Goal: Information Seeking & Learning: Find specific fact

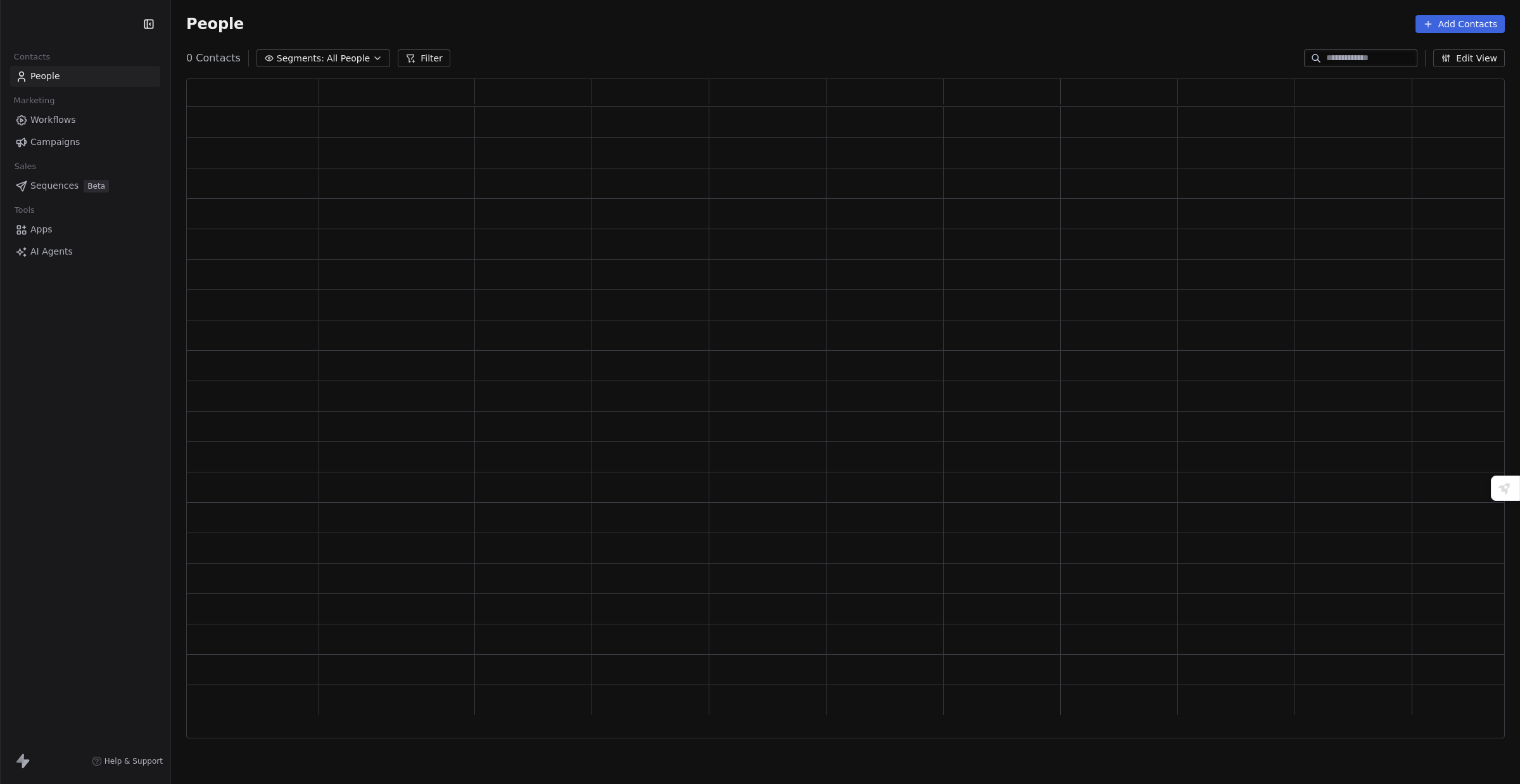
scroll to position [647, 1306]
click at [1339, 53] on input at bounding box center [1370, 58] width 89 height 13
click at [1341, 53] on input at bounding box center [1370, 58] width 89 height 13
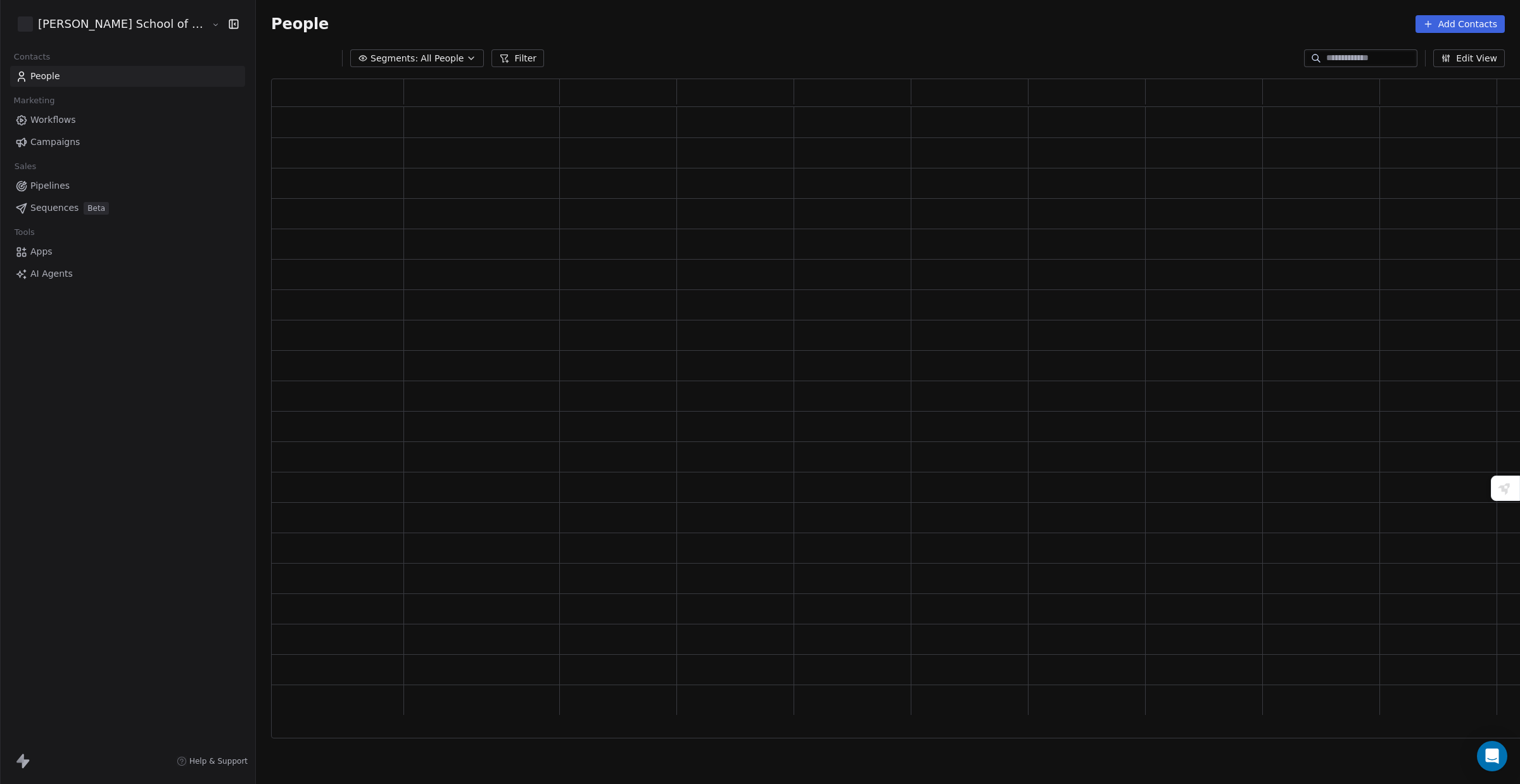
scroll to position [12, 13]
click at [1272, 41] on div "People Add Contacts" at bounding box center [887, 24] width 1264 height 48
click at [1326, 54] on input at bounding box center [1370, 58] width 89 height 13
click at [1155, 39] on div "People Add Contacts" at bounding box center [887, 24] width 1264 height 48
click at [1351, 51] on div at bounding box center [1360, 59] width 113 height 18
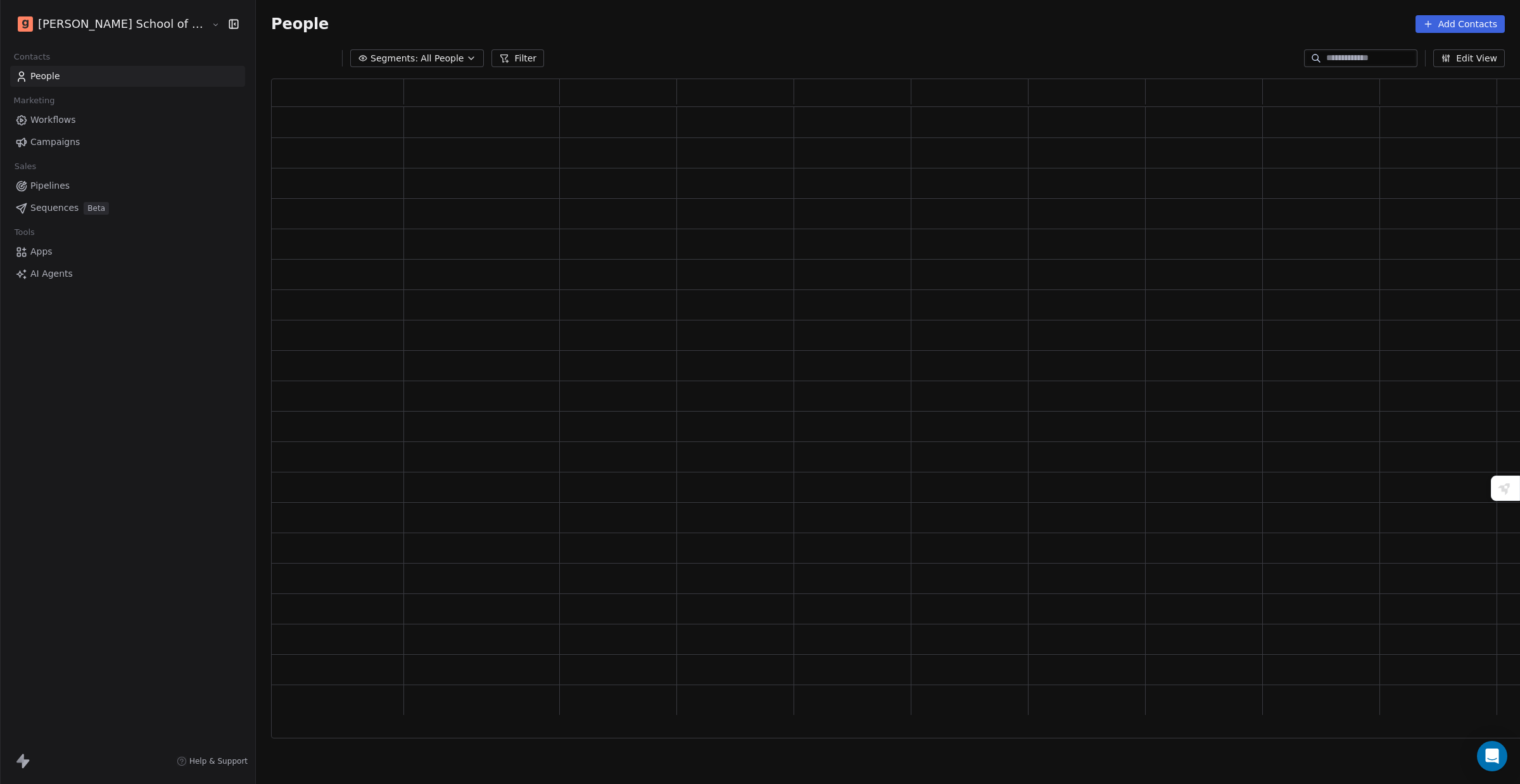
click at [1346, 59] on input at bounding box center [1370, 58] width 89 height 13
paste input "**********"
type input "**********"
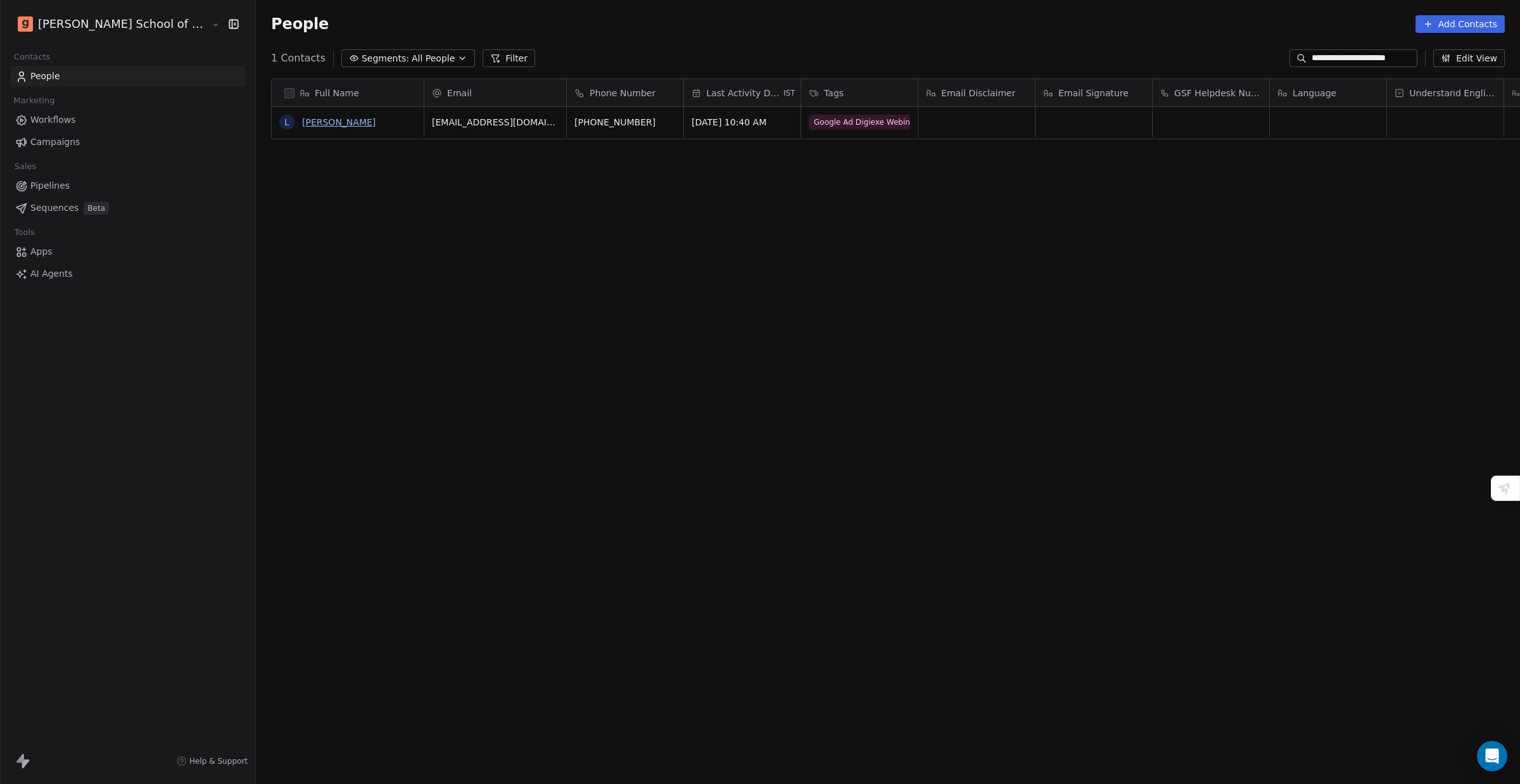
scroll to position [0, 0]
click at [302, 125] on link "[PERSON_NAME]" at bounding box center [338, 121] width 73 height 10
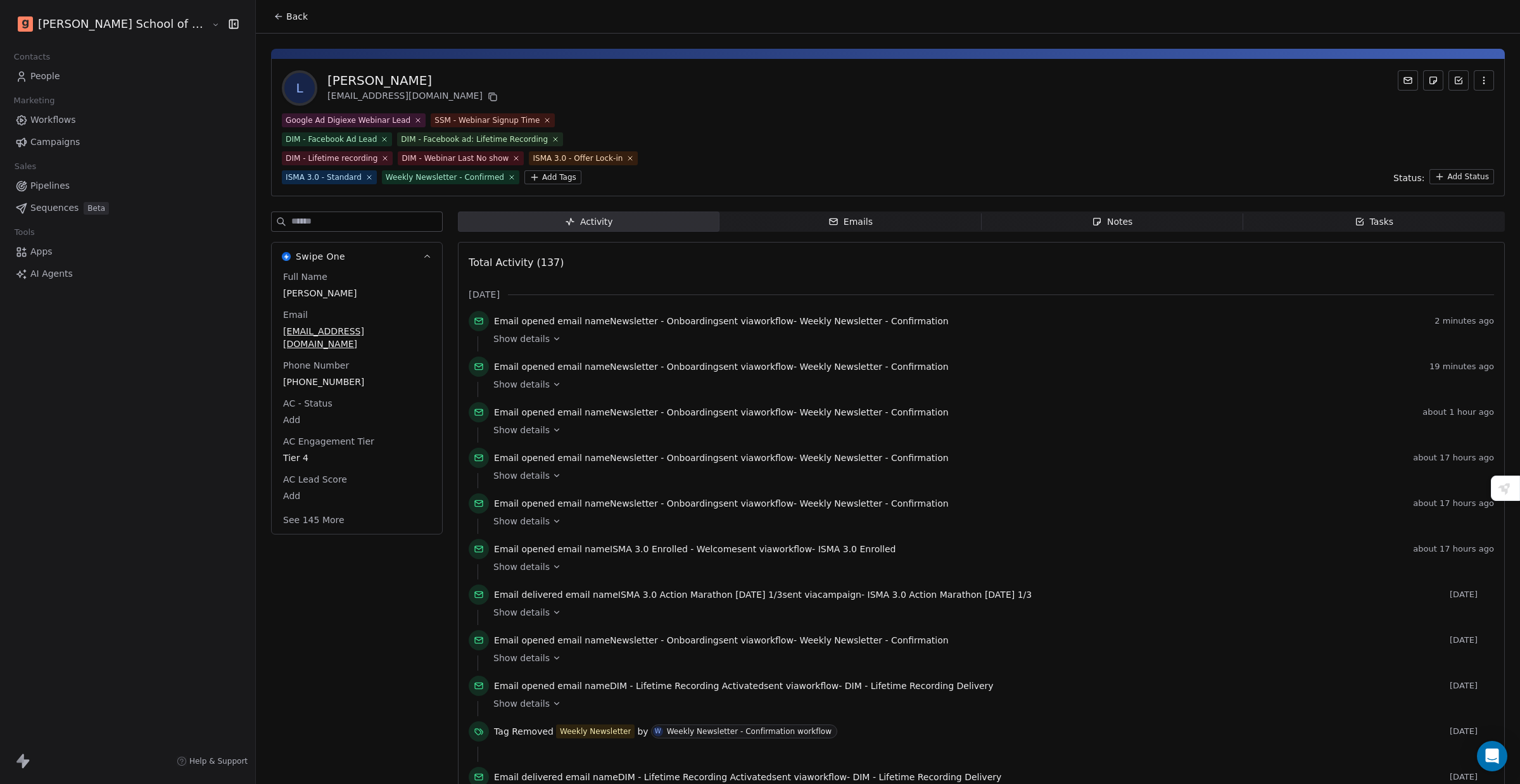
click at [276, 508] on button "See 145 More" at bounding box center [314, 519] width 76 height 23
click at [501, 332] on div "Email opened email name Newsletter - Onboarding sent via workflow - Weekly News…" at bounding box center [981, 324] width 1025 height 25
click at [493, 340] on span "Show details" at bounding box center [521, 339] width 56 height 13
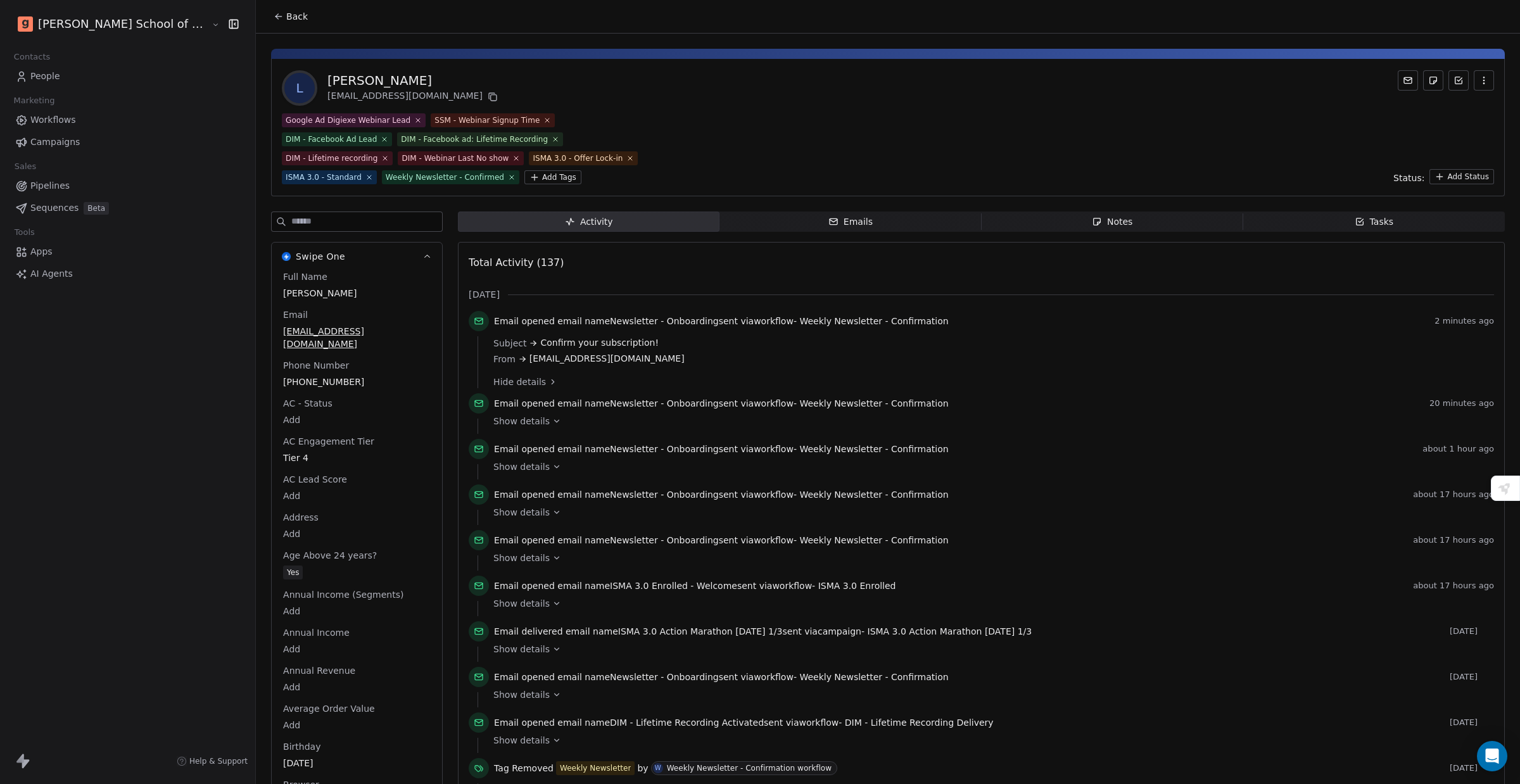
click at [610, 324] on span "Newsletter - Onboarding" at bounding box center [664, 321] width 109 height 10
drag, startPoint x: 1450, startPoint y: 320, endPoint x: 1380, endPoint y: 339, distance: 72.5
click at [1449, 320] on span "2 minutes ago" at bounding box center [1465, 321] width 60 height 10
click at [474, 316] on icon at bounding box center [479, 321] width 10 height 10
click at [474, 317] on icon at bounding box center [479, 321] width 10 height 10
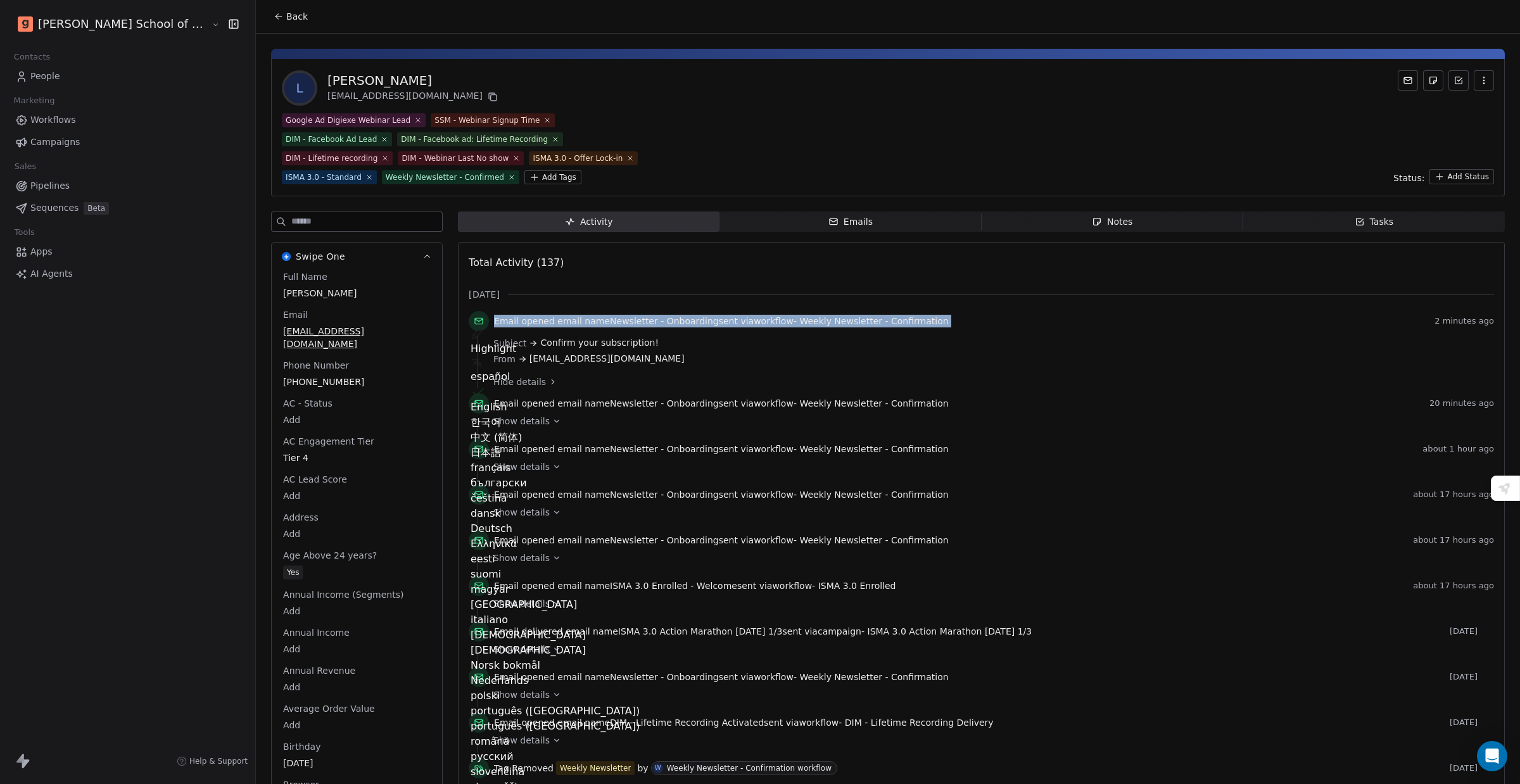
click at [474, 317] on icon at bounding box center [479, 321] width 10 height 10
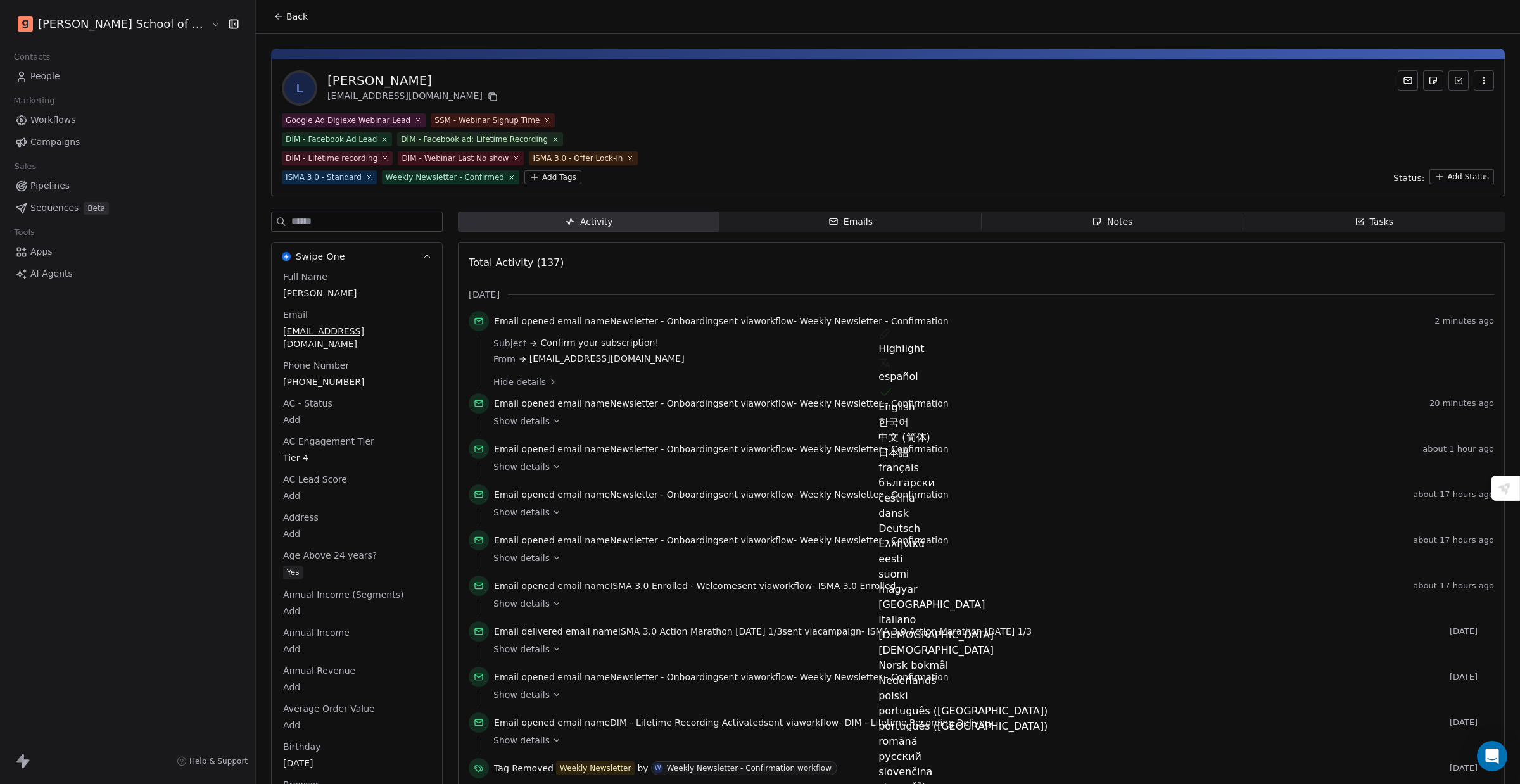
click at [469, 397] on div "Email opened email name Newsletter - Onboarding sent via workflow - Weekly News…" at bounding box center [981, 406] width 1025 height 25
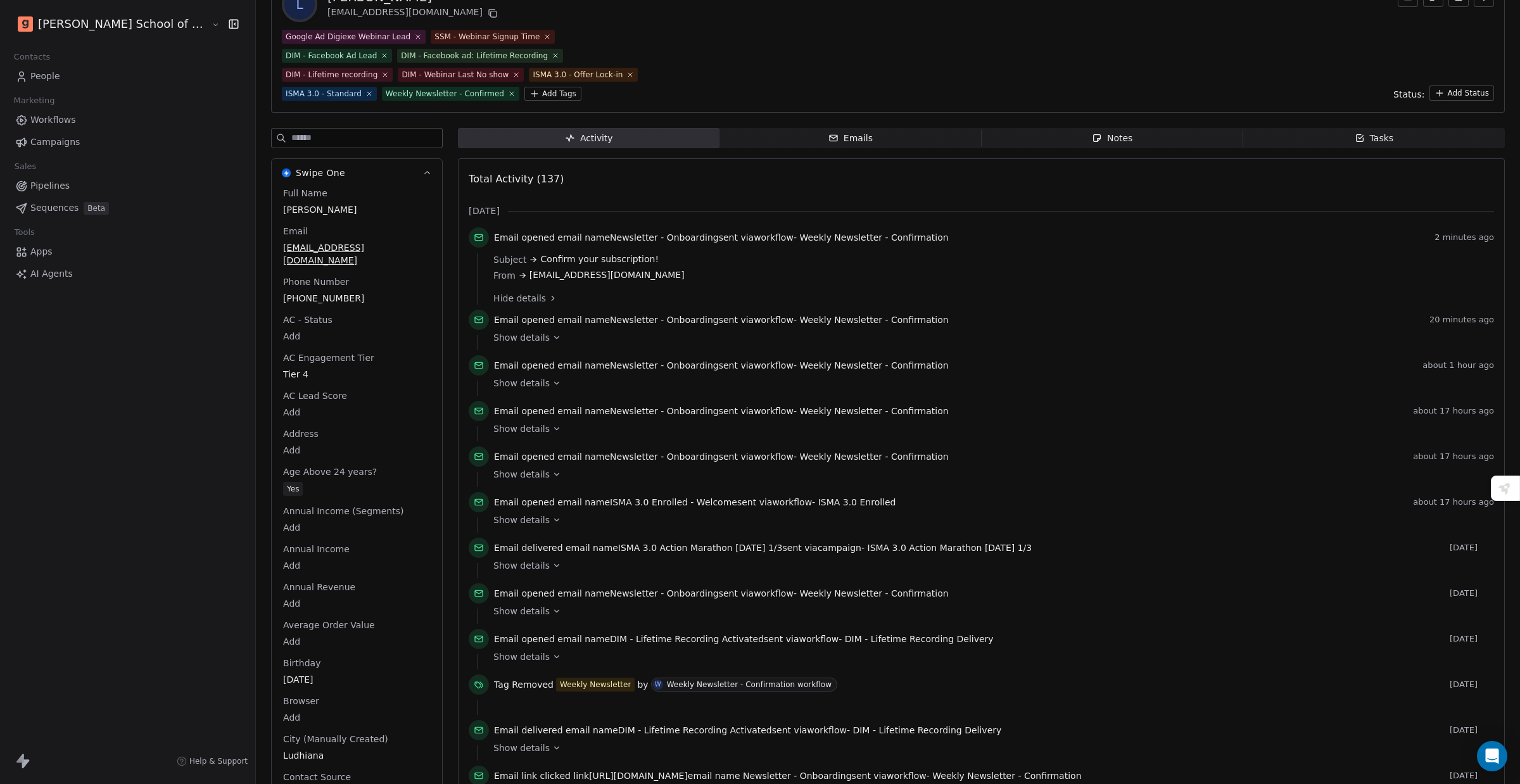
scroll to position [79, 0]
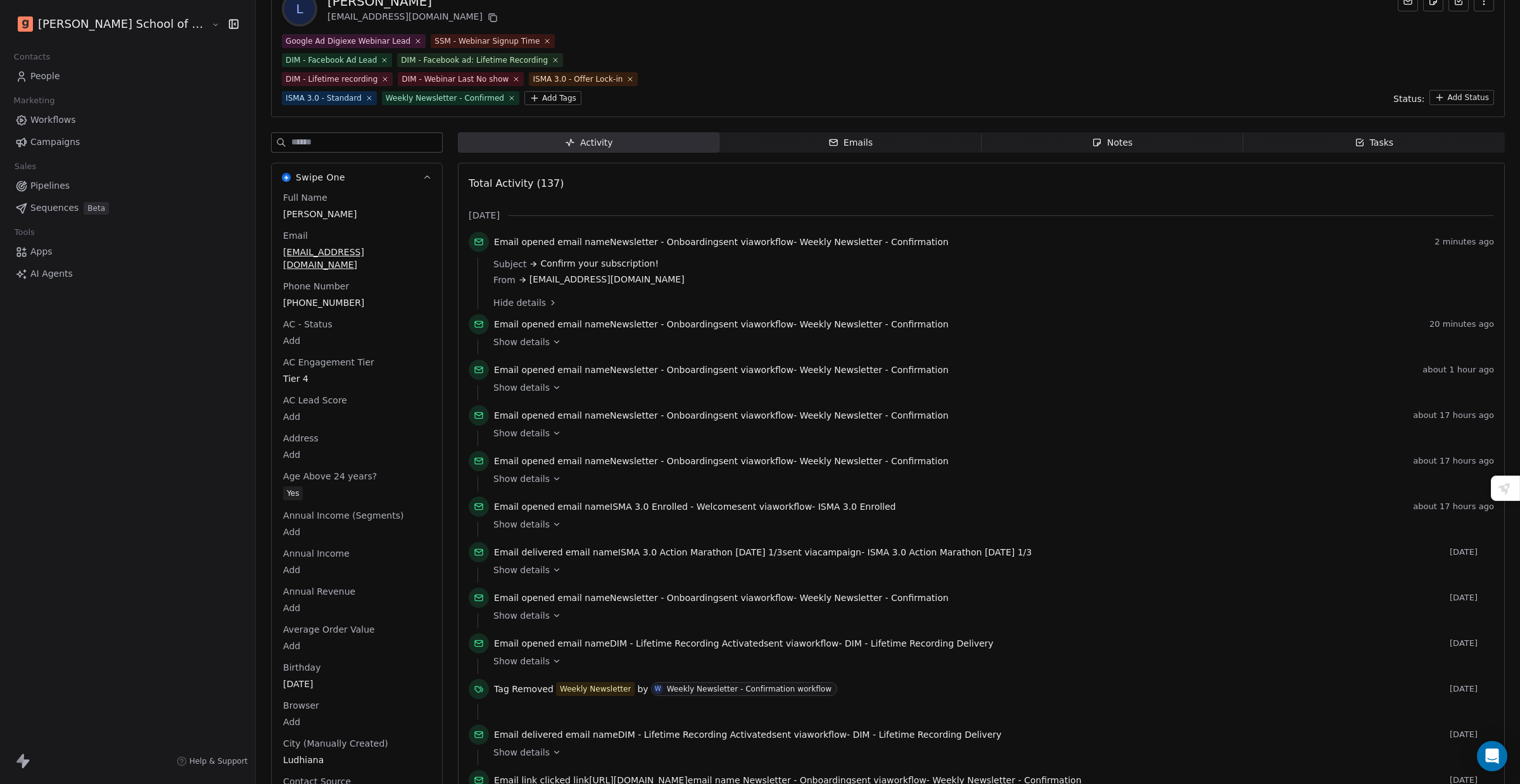
click at [493, 385] on span "Show details" at bounding box center [521, 388] width 56 height 13
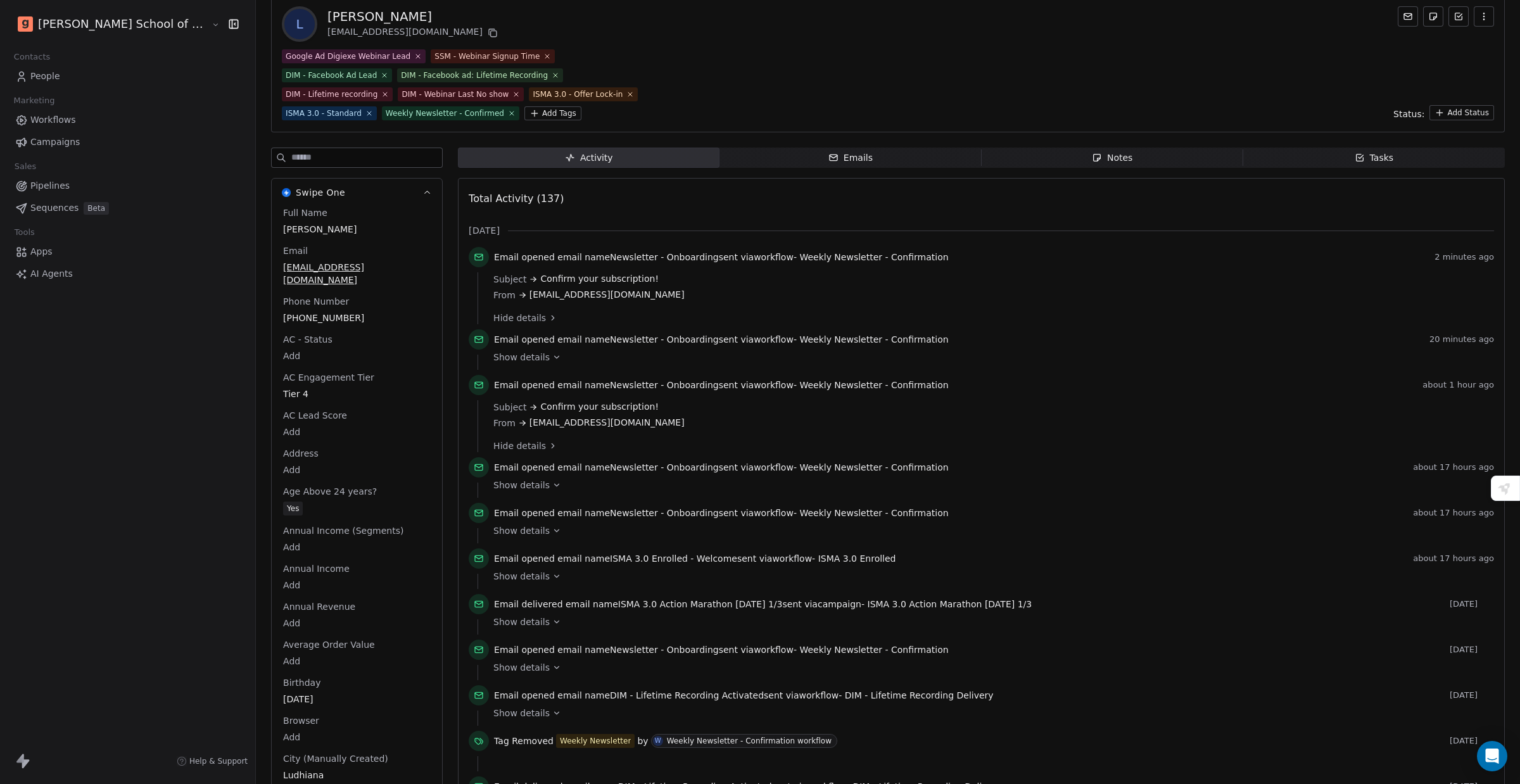
scroll to position [53, 0]
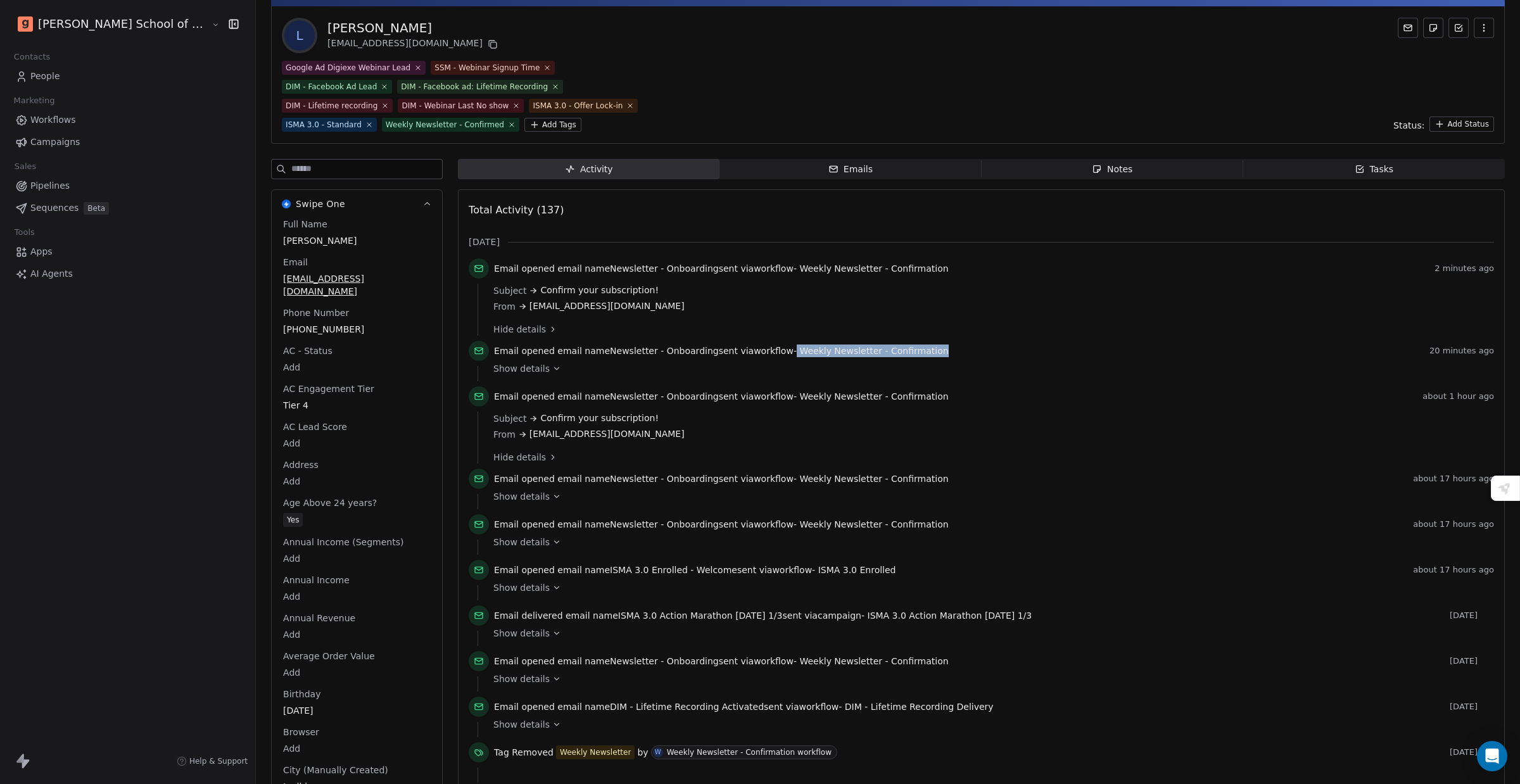
drag, startPoint x: 730, startPoint y: 356, endPoint x: 1036, endPoint y: 353, distance: 306.0
click at [1036, 353] on div "Email opened email name Newsletter - Onboarding sent via workflow - Weekly News…" at bounding box center [981, 353] width 1025 height 25
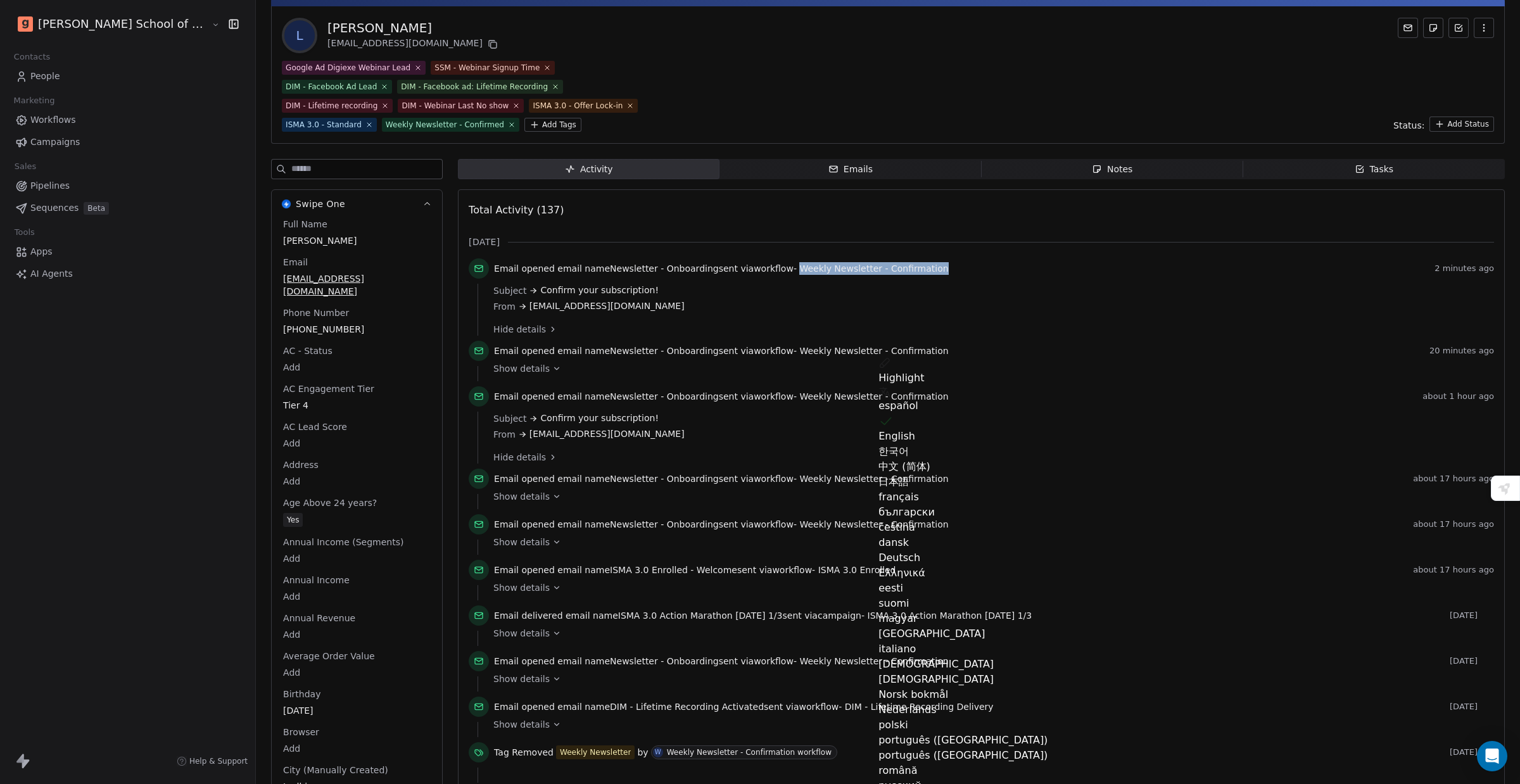
drag, startPoint x: 735, startPoint y: 265, endPoint x: 1002, endPoint y: 264, distance: 267.0
click at [1002, 264] on div "Email opened email name Newsletter - Onboarding sent via workflow - Weekly News…" at bounding box center [962, 268] width 935 height 13
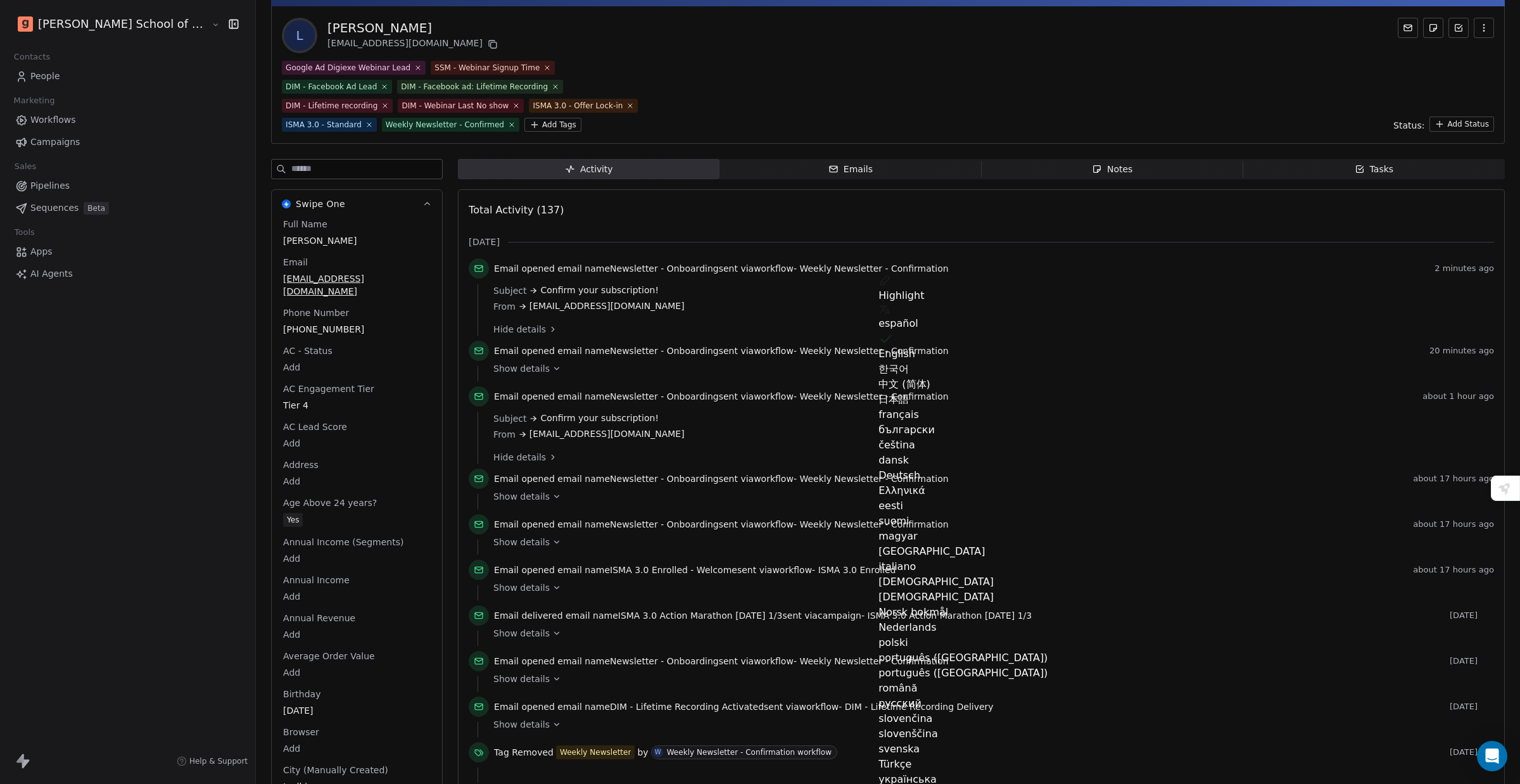
click at [799, 346] on span "Weekly Newsletter - Confirmation" at bounding box center [874, 351] width 149 height 10
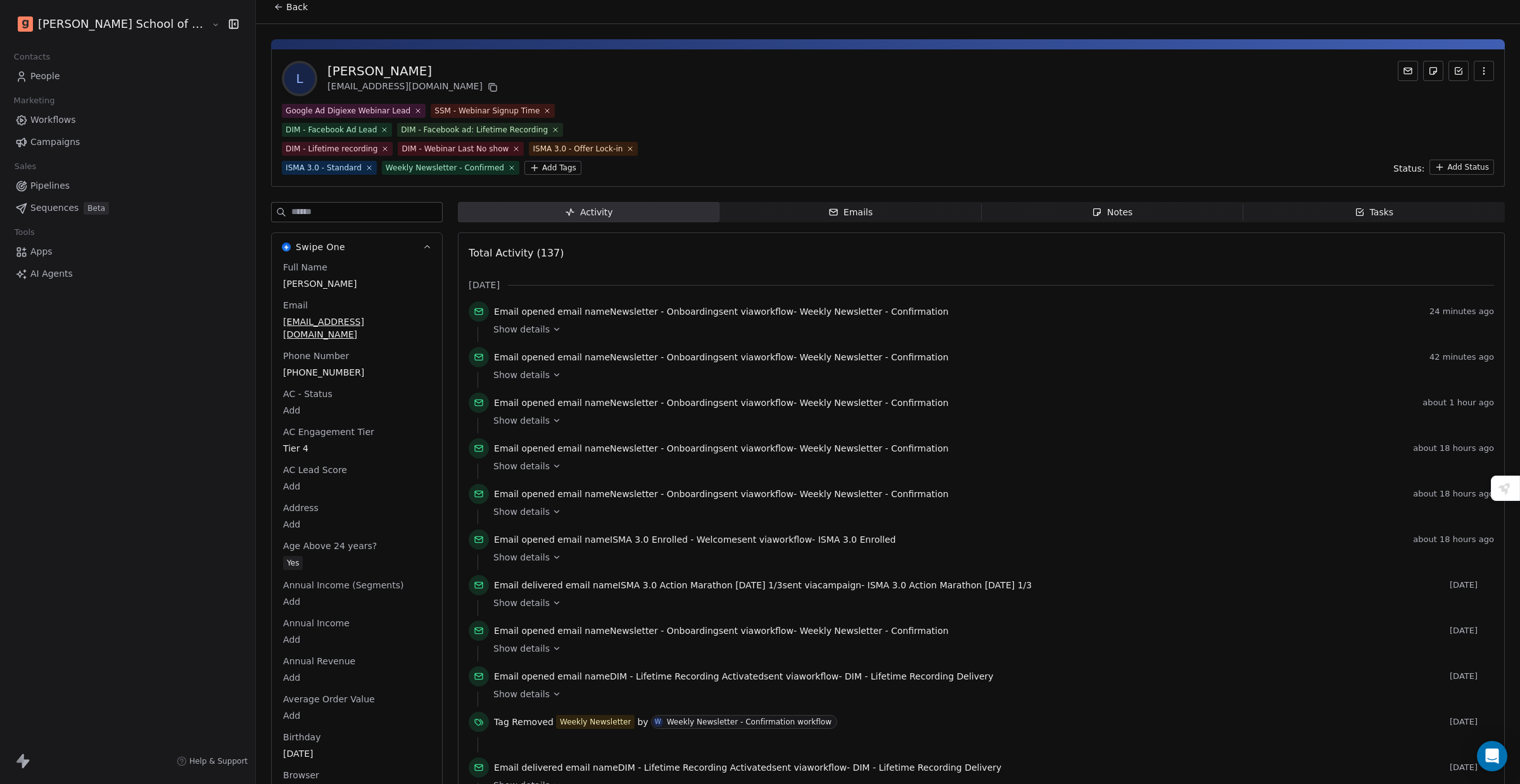
scroll to position [0, 0]
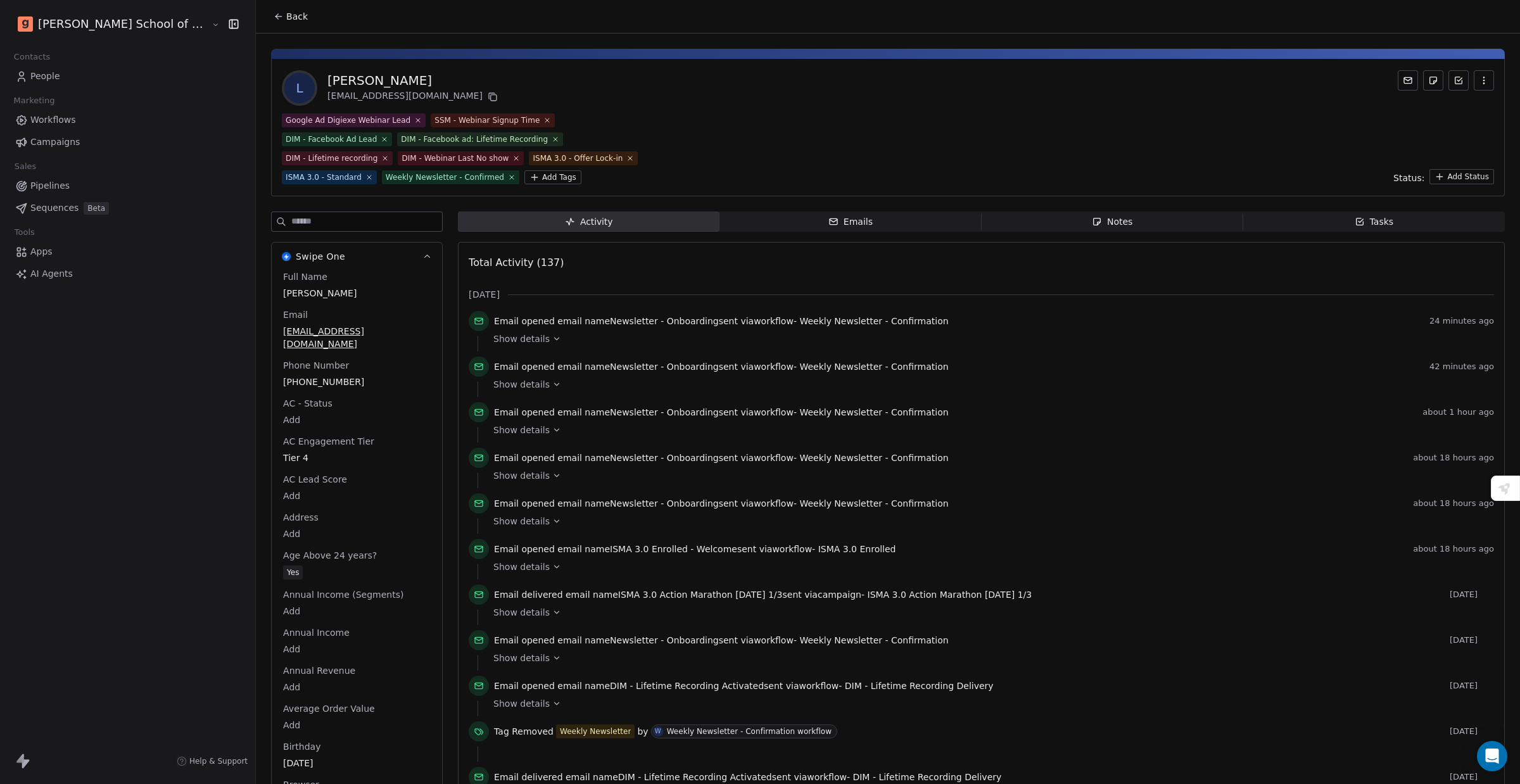
click at [286, 19] on span "Back" at bounding box center [297, 16] width 22 height 13
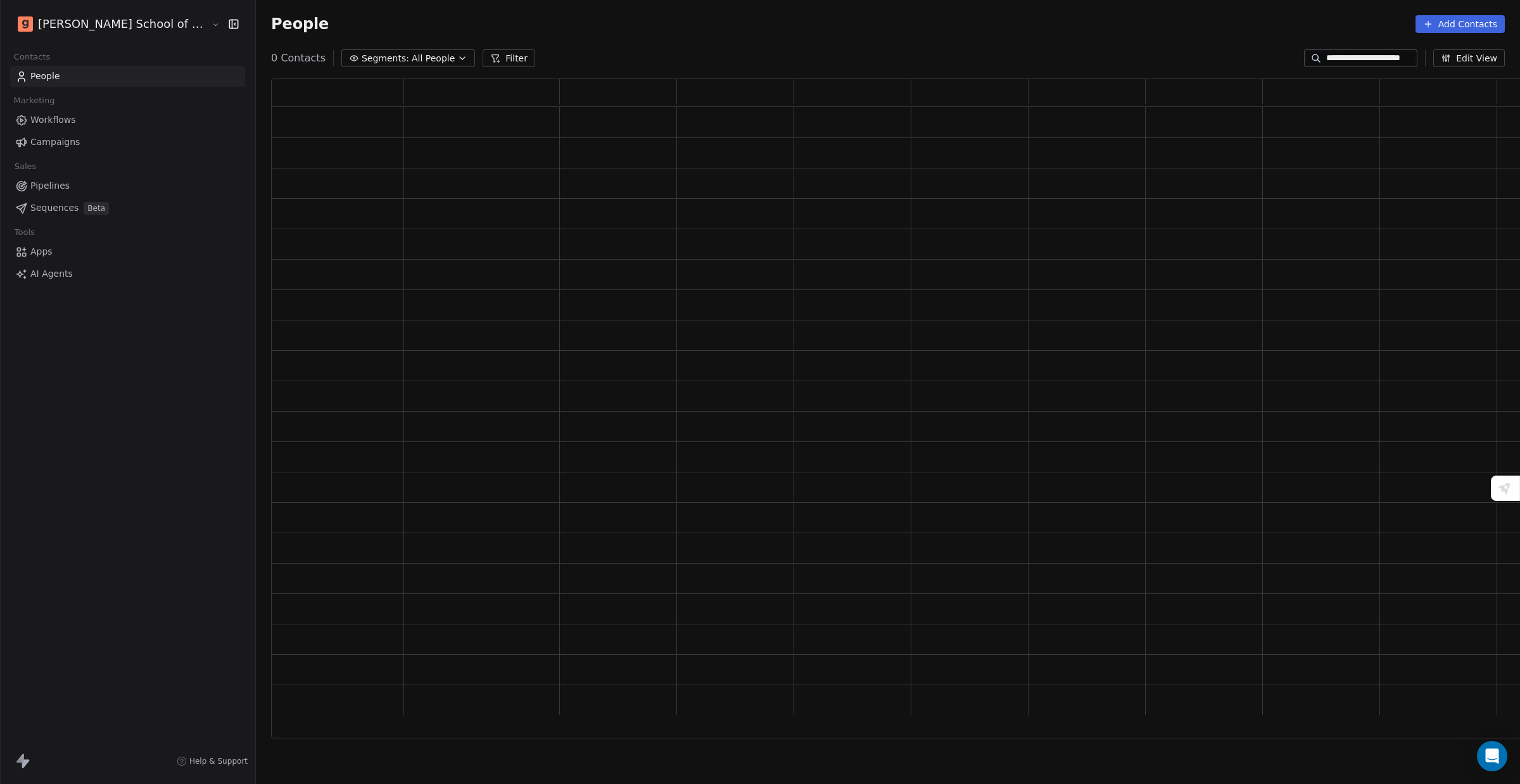
scroll to position [647, 1273]
click at [1379, 61] on input "**********" at bounding box center [1370, 58] width 89 height 13
paste input
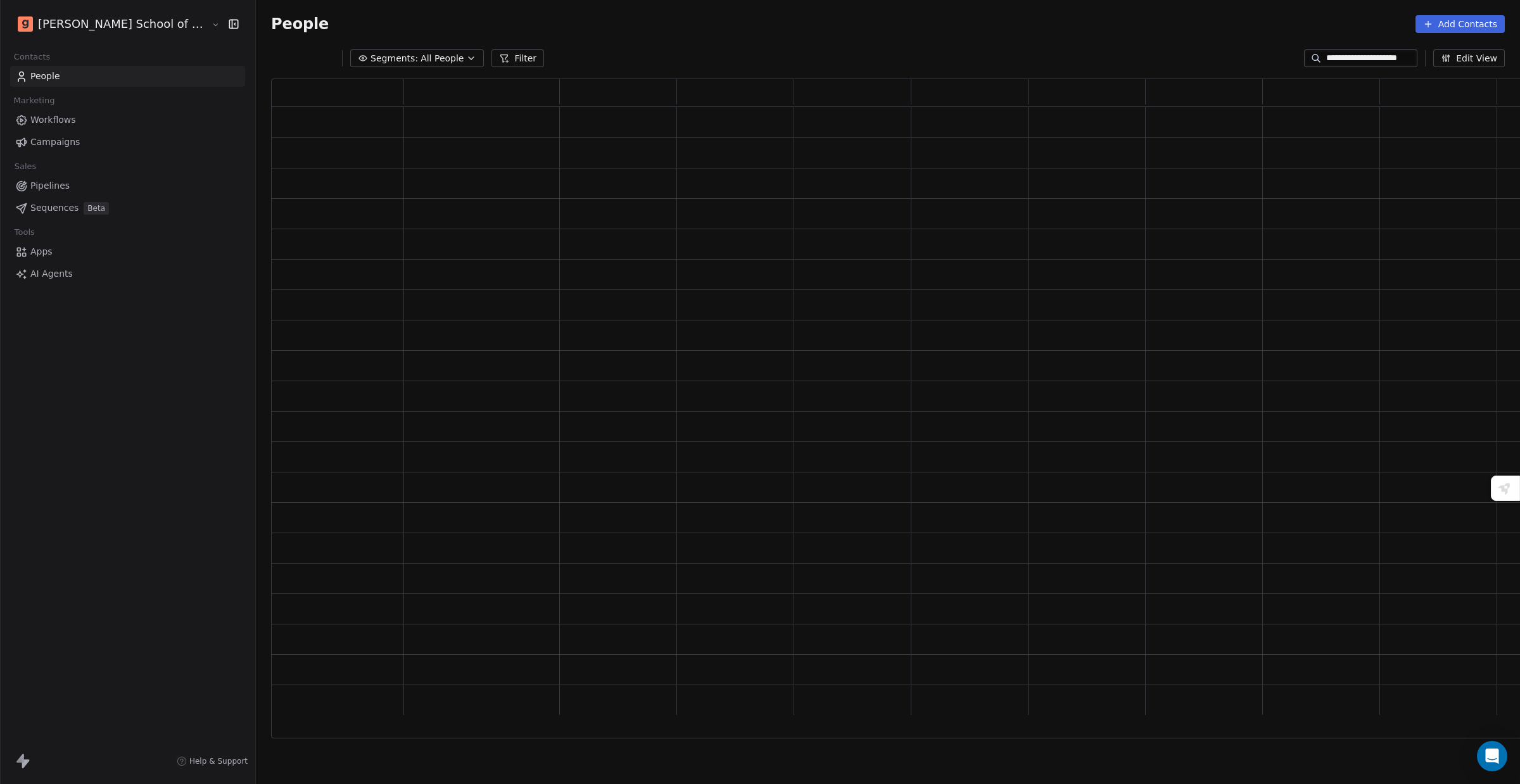
type input "**********"
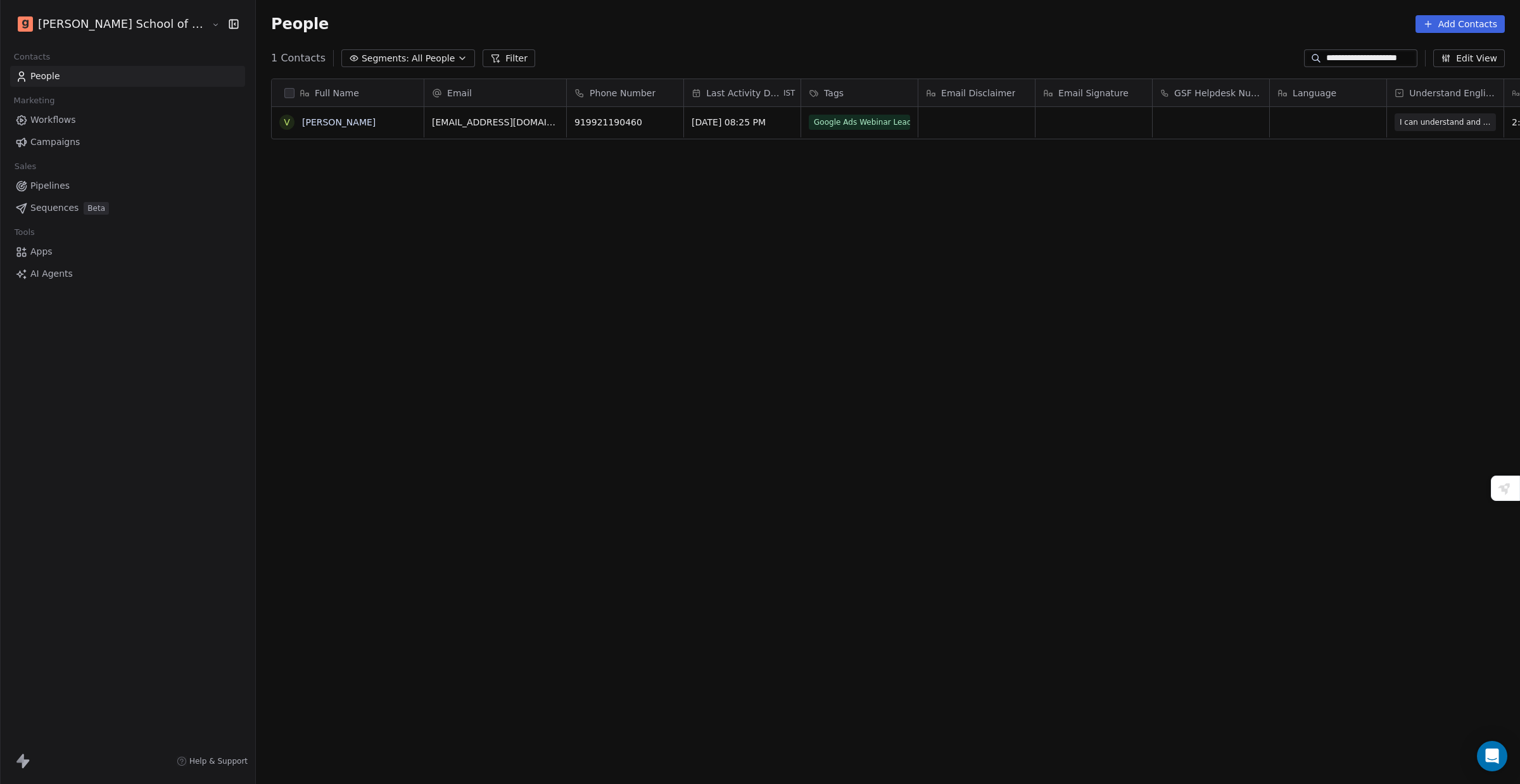
scroll to position [678, 1303]
click at [302, 123] on link "[PERSON_NAME]" at bounding box center [338, 121] width 73 height 10
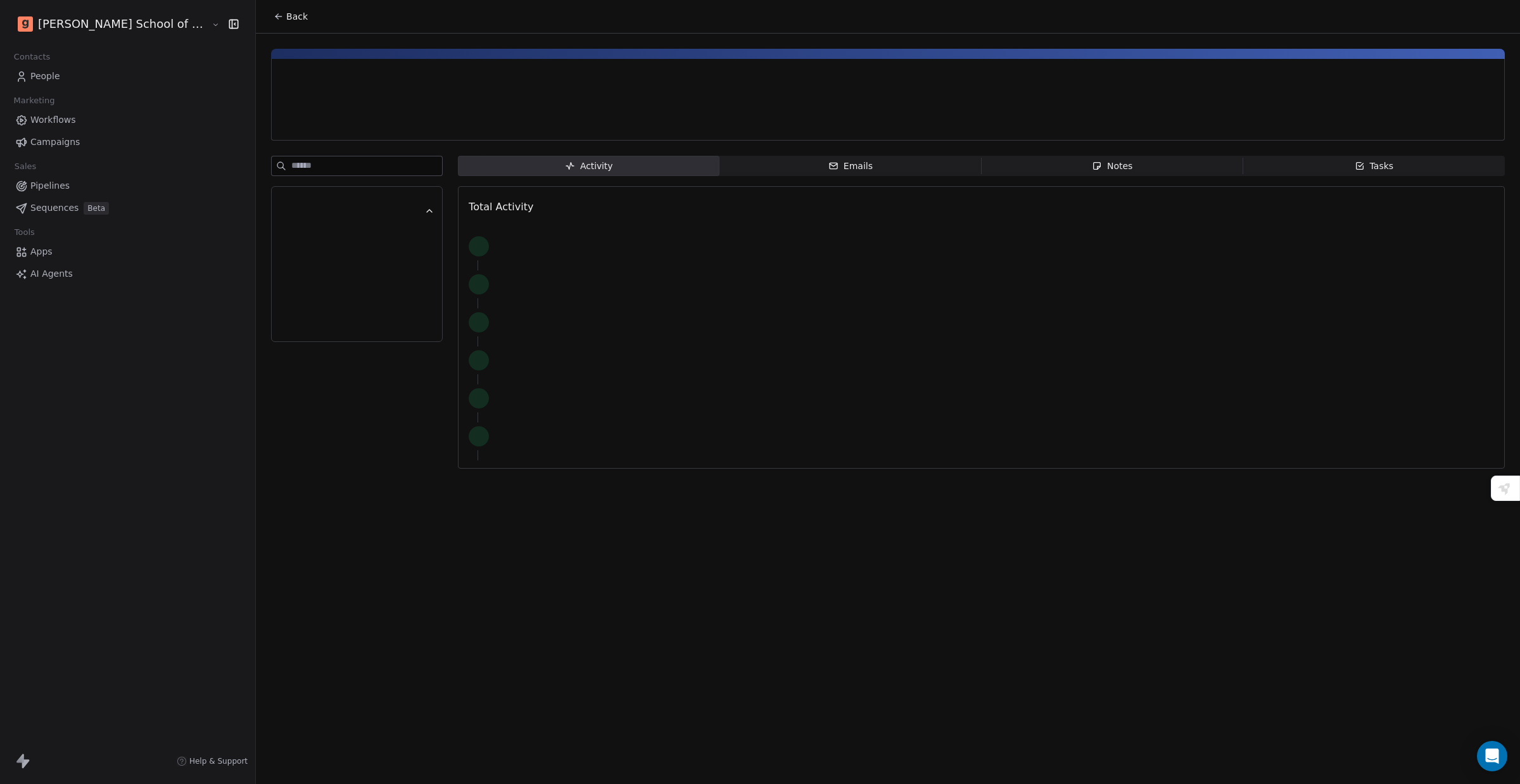
click at [291, 160] on input at bounding box center [366, 166] width 150 height 19
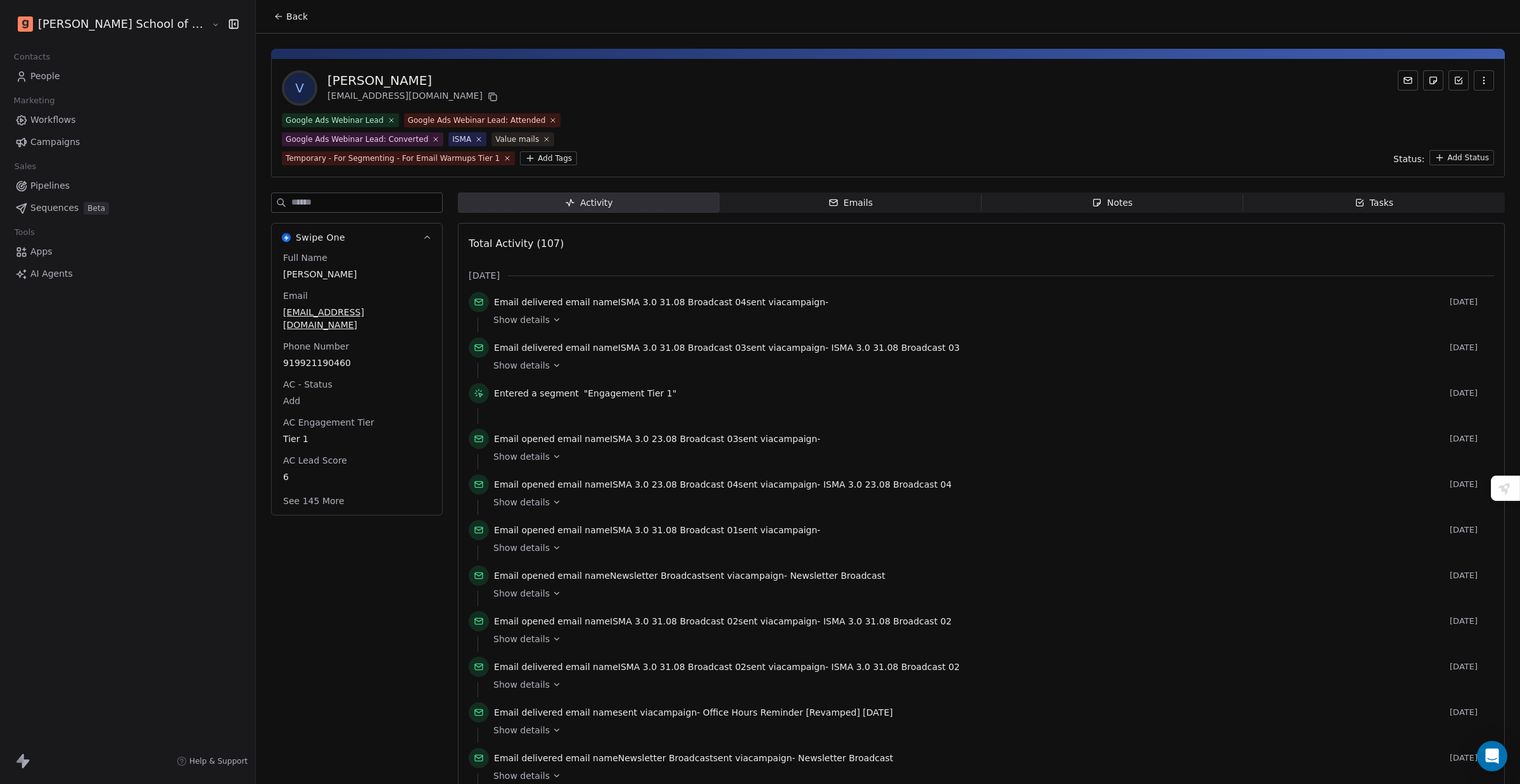
click at [291, 205] on input at bounding box center [366, 202] width 150 height 19
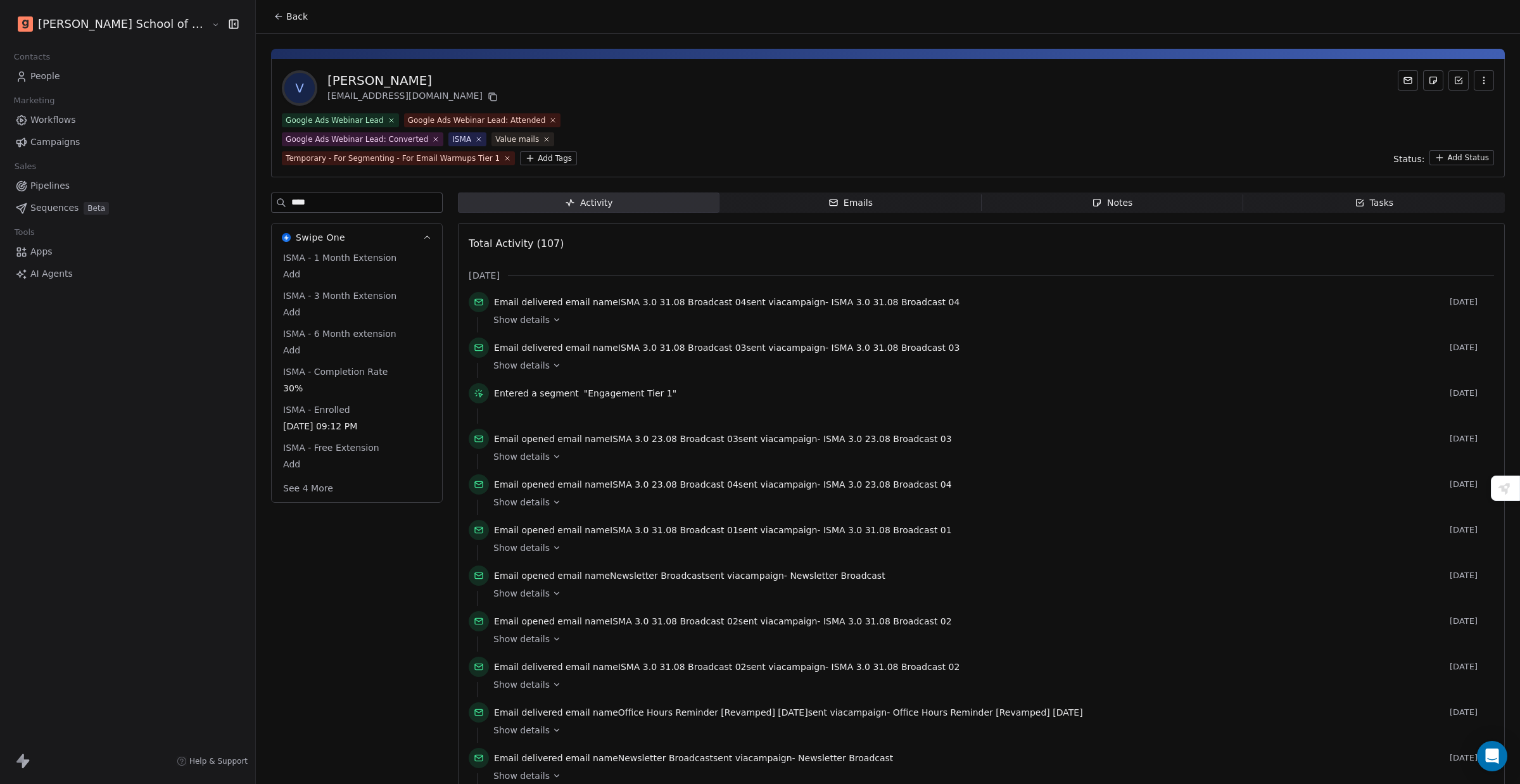
click at [276, 489] on button "See 4 More" at bounding box center [308, 488] width 65 height 23
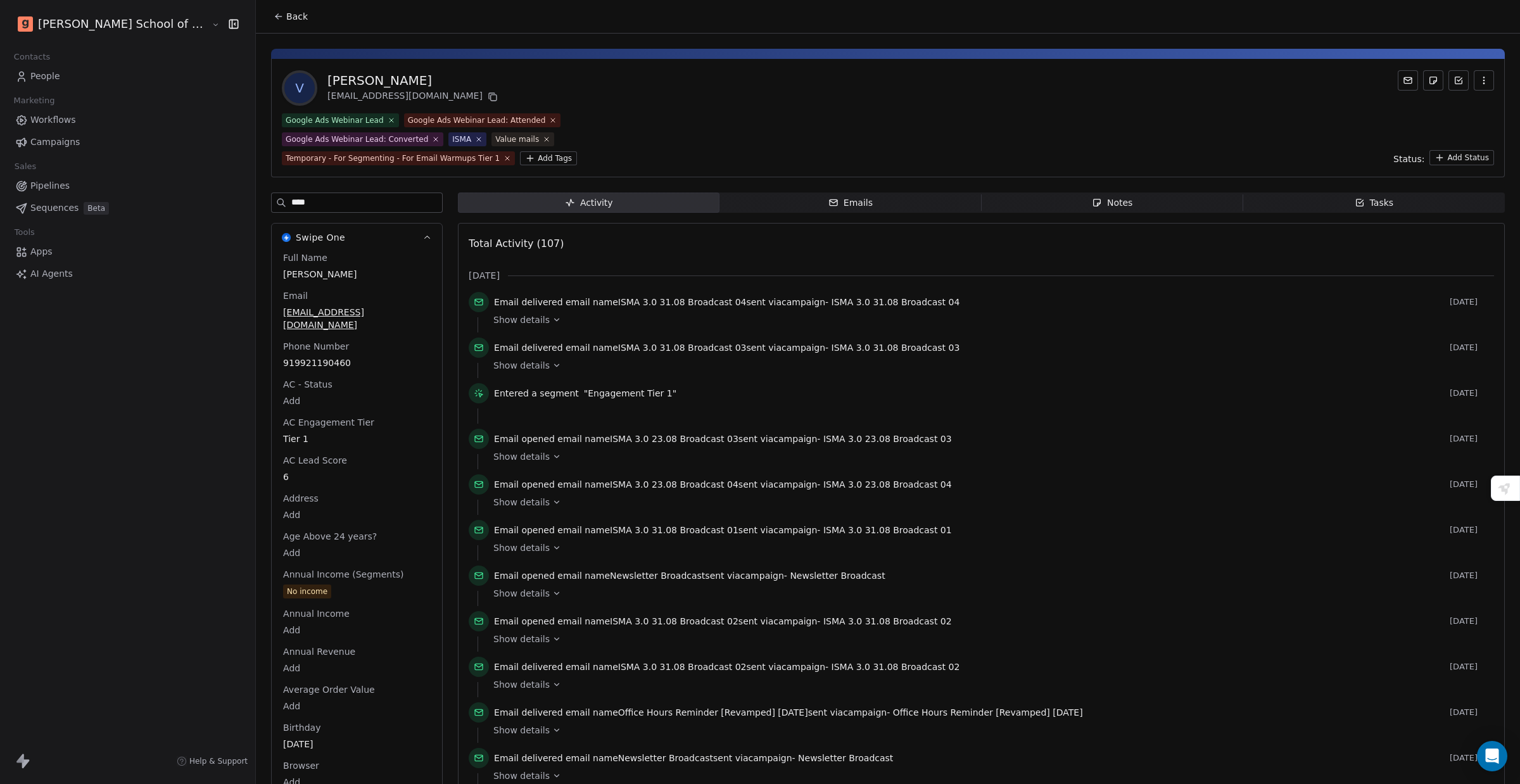
click at [291, 197] on input "****" at bounding box center [366, 202] width 150 height 19
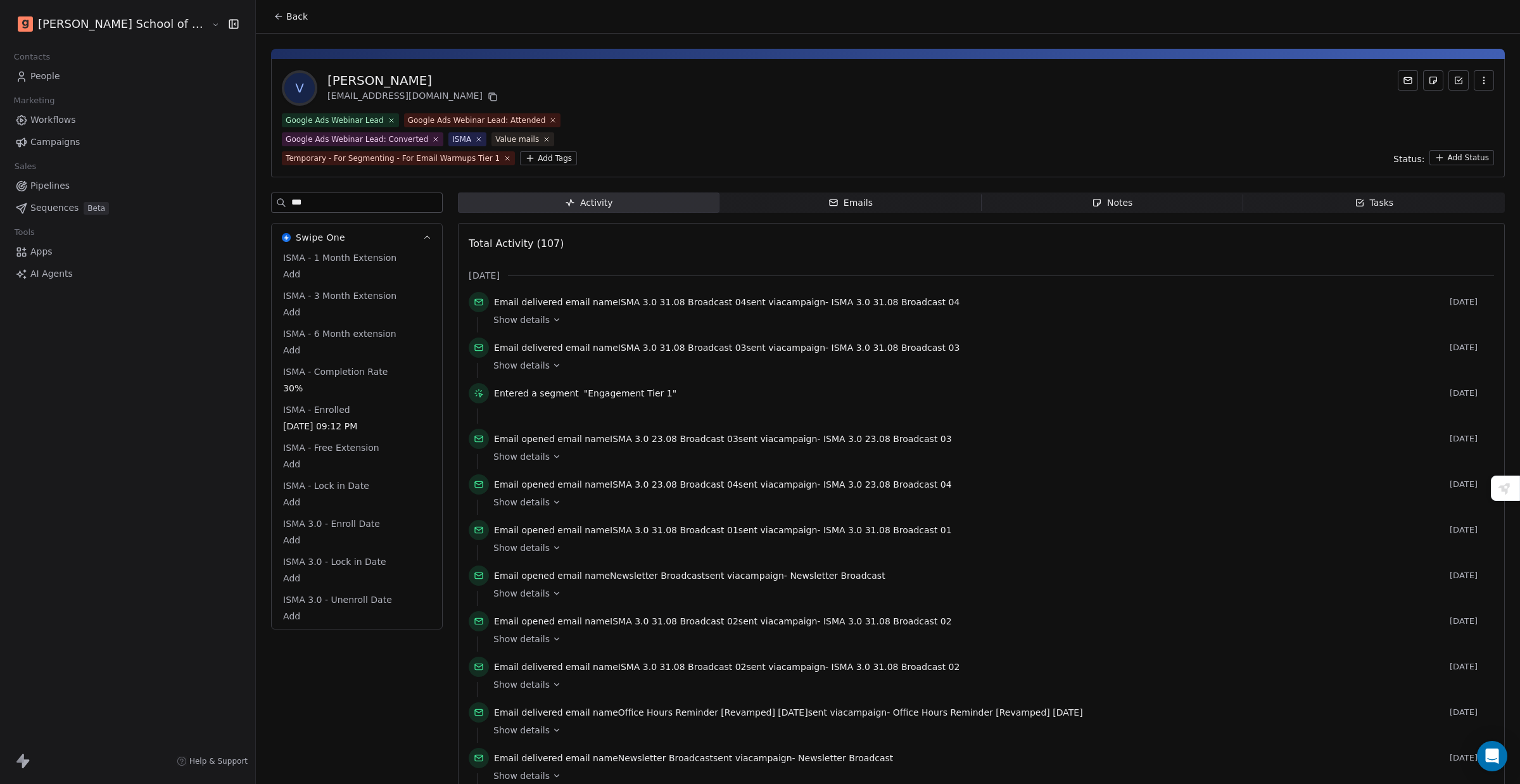
type input "****"
